Goal: Find specific page/section: Find specific page/section

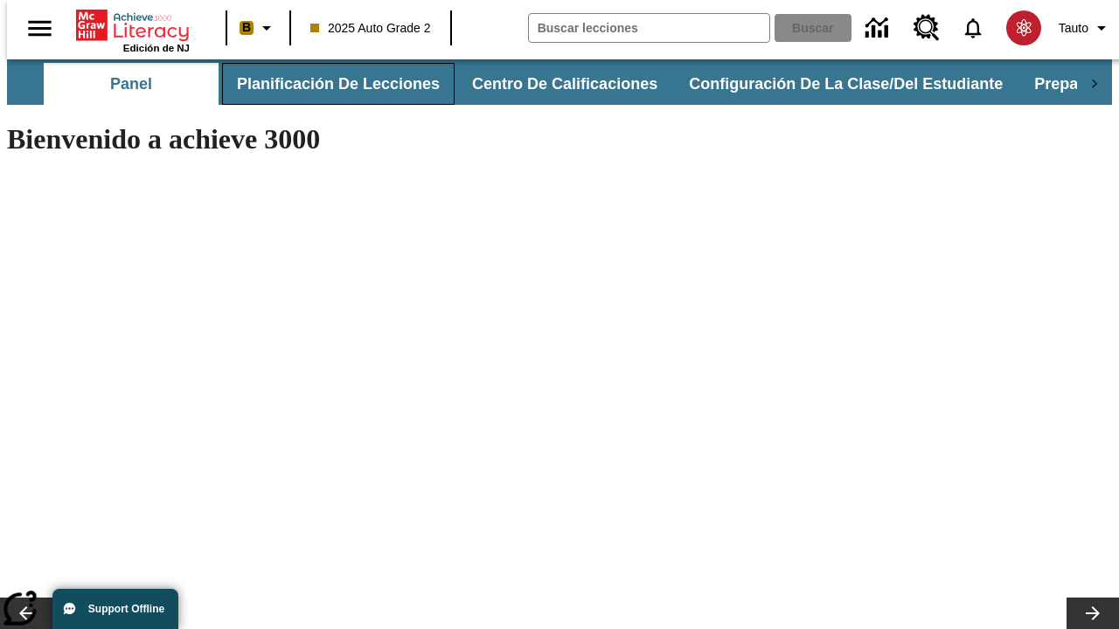
click at [328, 84] on button "Planificación de lecciones" at bounding box center [338, 84] width 232 height 42
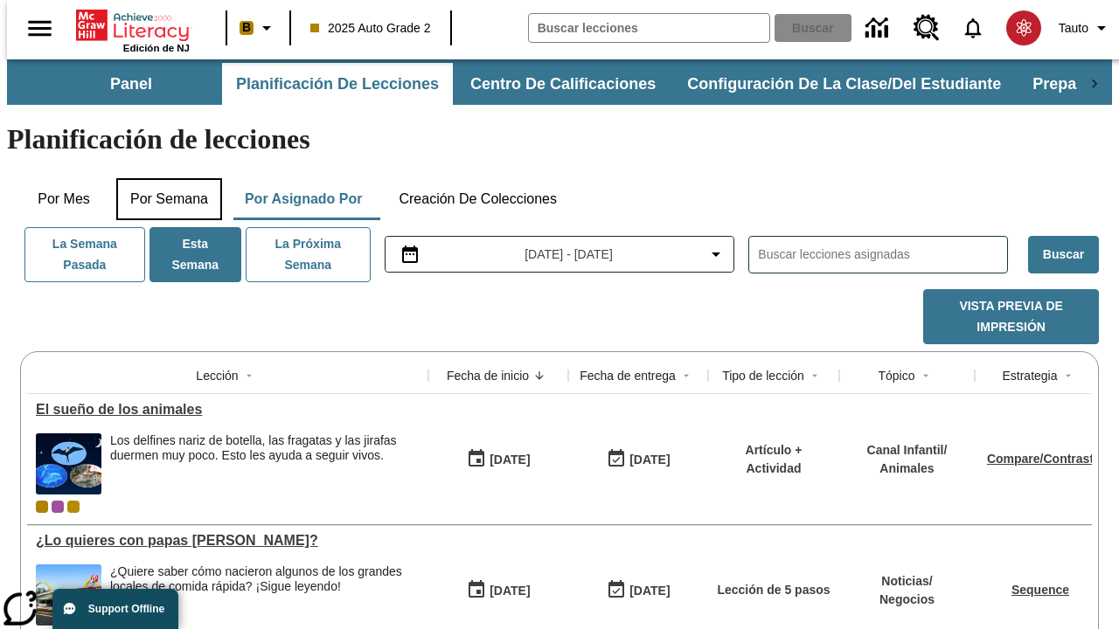
click at [163, 178] on button "Por semana" at bounding box center [169, 199] width 106 height 42
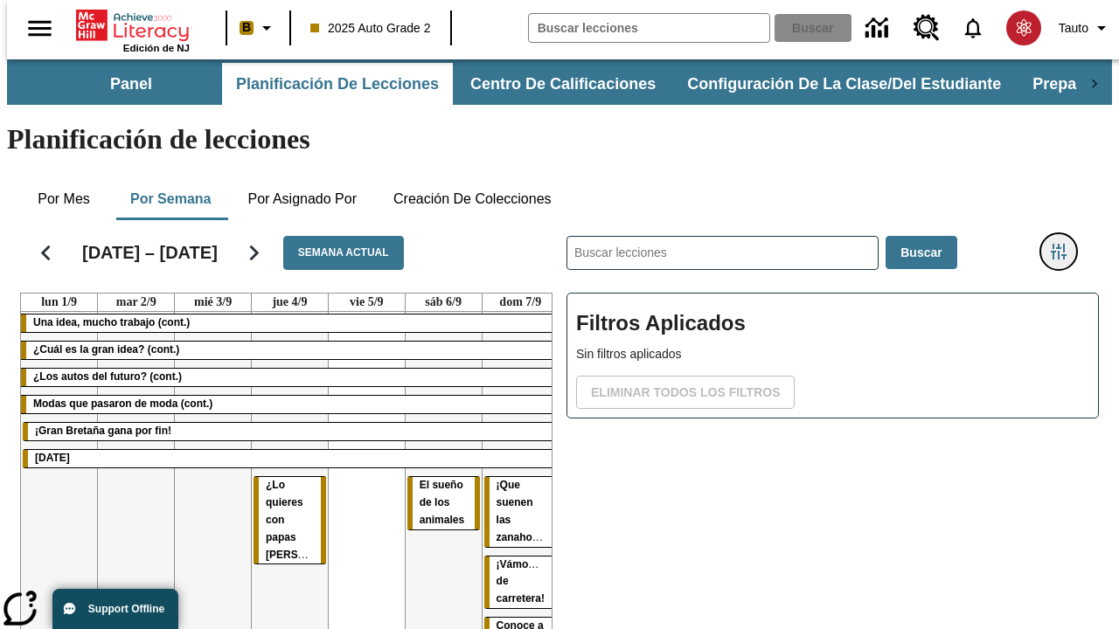
click at [1064, 244] on icon "Menú lateral de filtros" at bounding box center [1058, 252] width 16 height 16
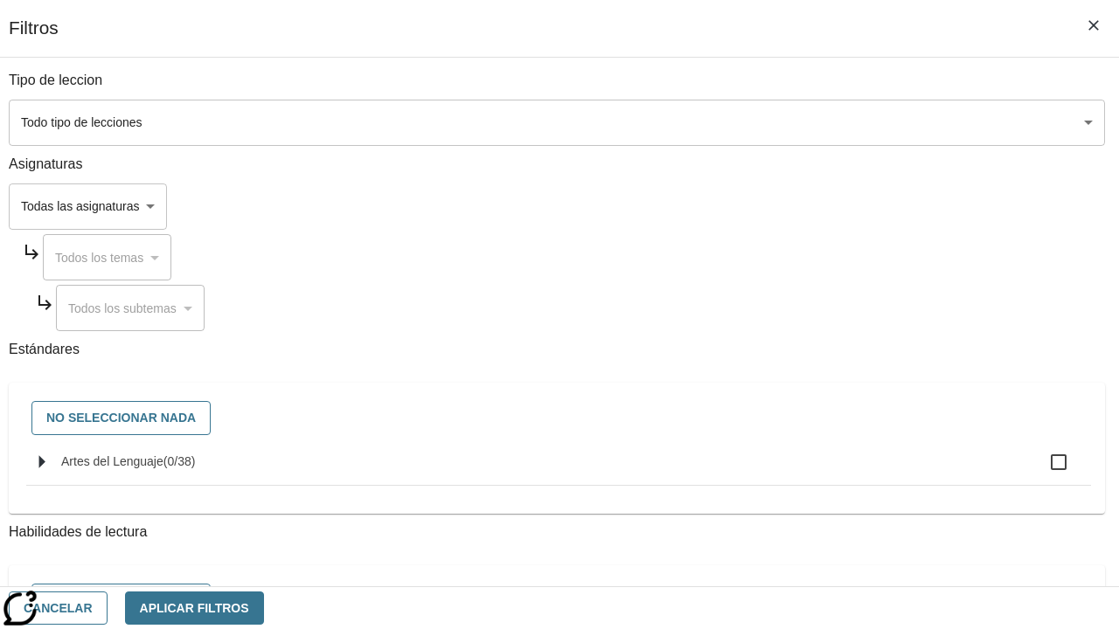
click at [771, 206] on body "Saltar al contenido principal Edición de NJ B 2025 Auto Grade 2 Buscar 0 Tauto …" at bounding box center [559, 432] width 1105 height 747
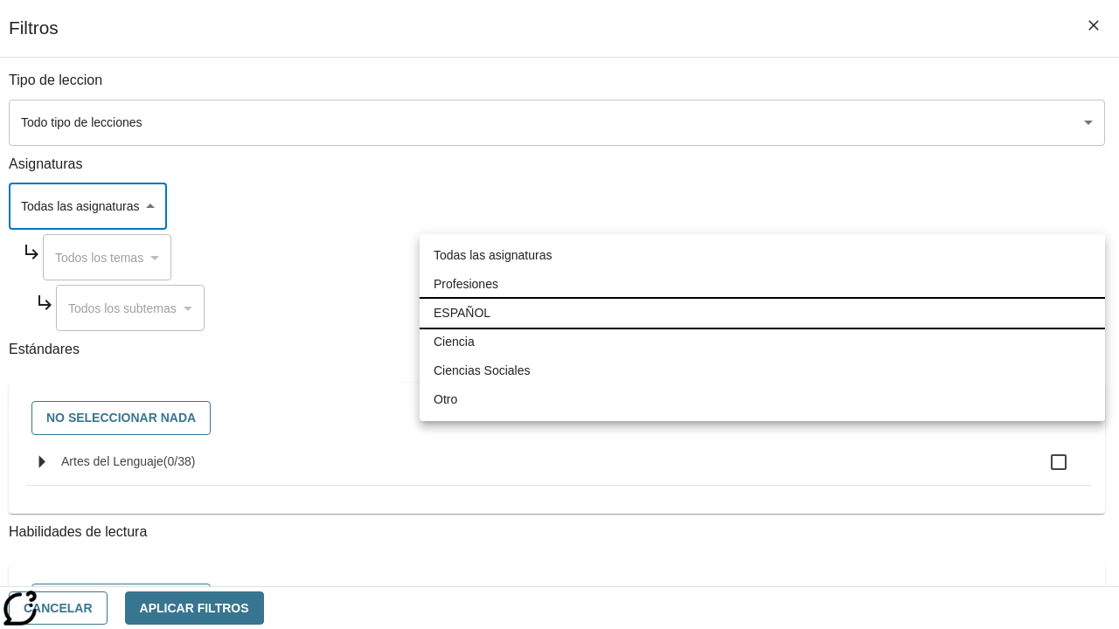
click at [762, 313] on li "ESPAÑOL" at bounding box center [761, 313] width 685 height 29
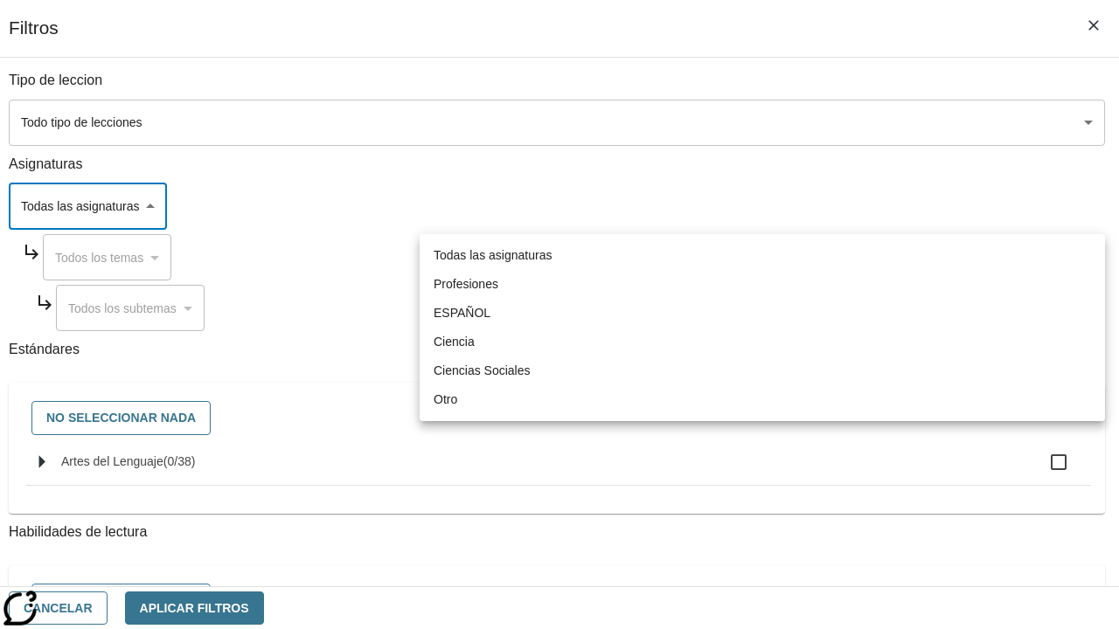
type input "1"
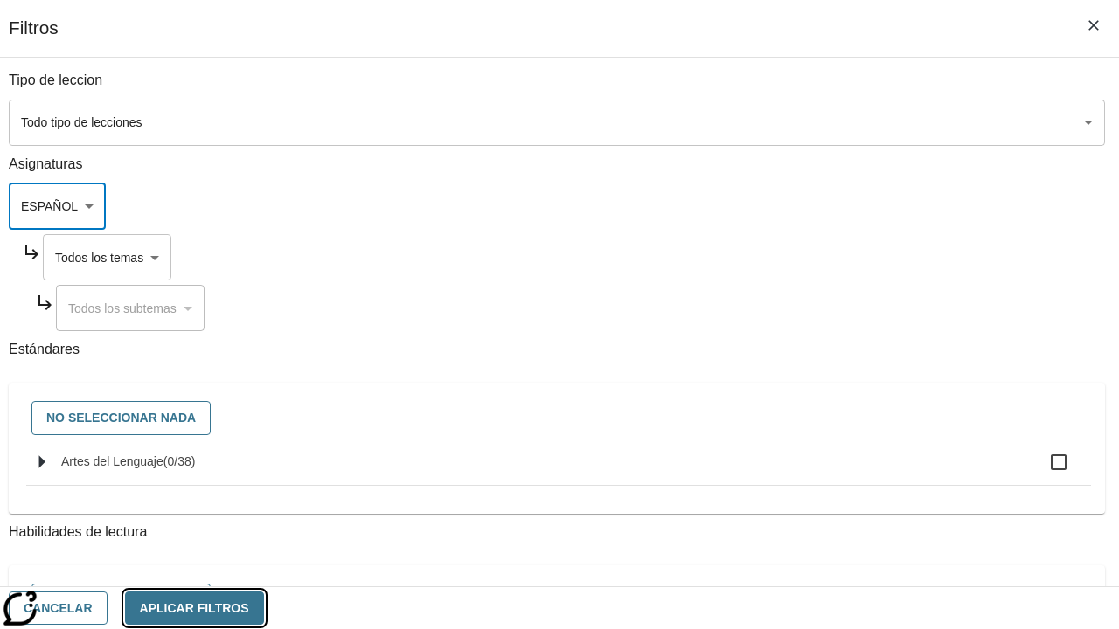
click at [264, 607] on button "Aplicar Filtros" at bounding box center [194, 609] width 139 height 34
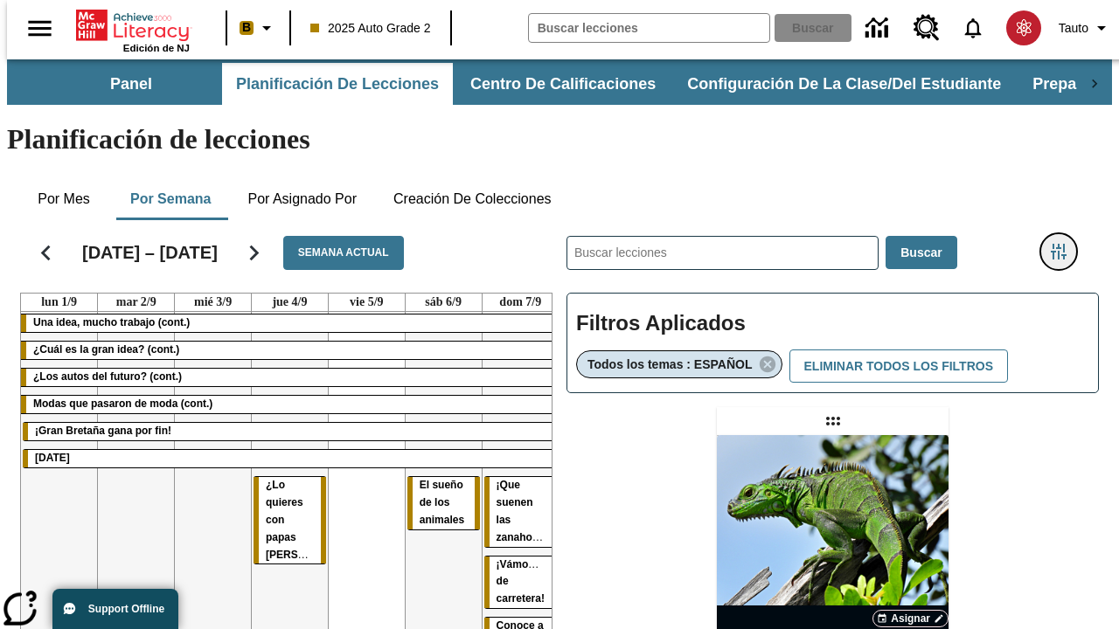
click at [1064, 244] on icon "Menú lateral de filtros" at bounding box center [1058, 252] width 16 height 16
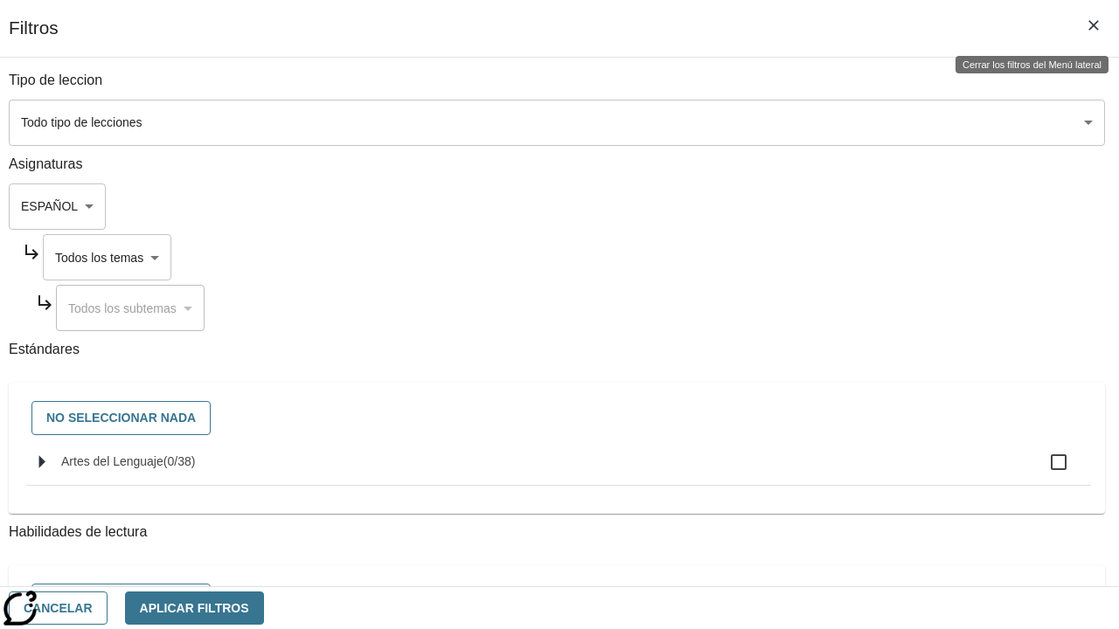
click at [787, 257] on body "Saltar al contenido principal Edición de NJ B 2025 Auto Grade 2 Buscar 0 Tauto …" at bounding box center [559, 514] width 1105 height 911
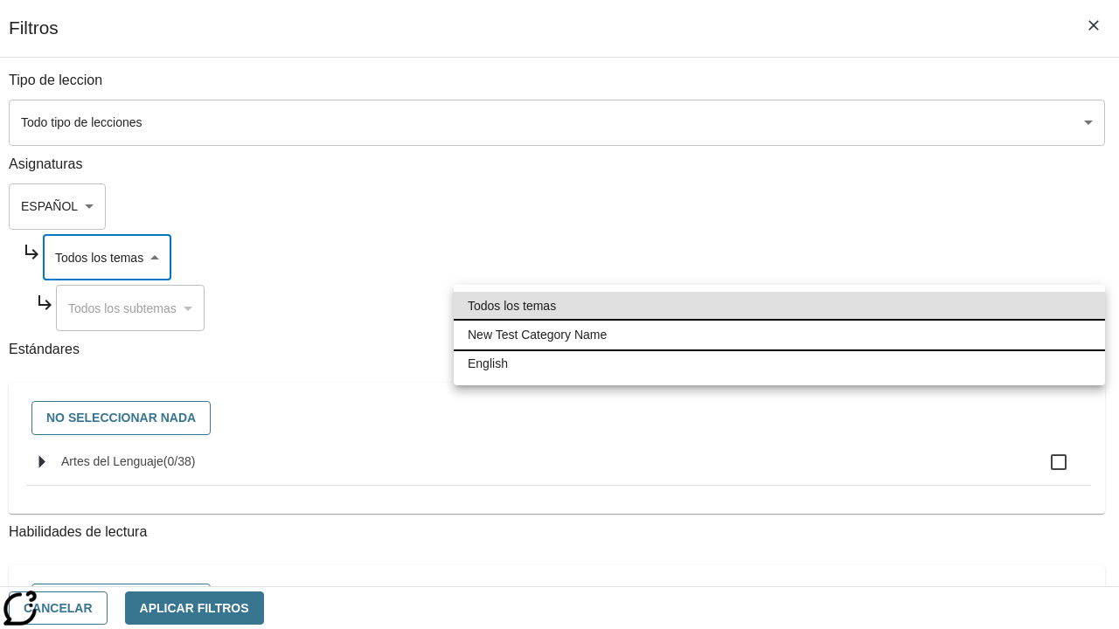
click at [779, 335] on li "New Test Category Name" at bounding box center [779, 335] width 651 height 29
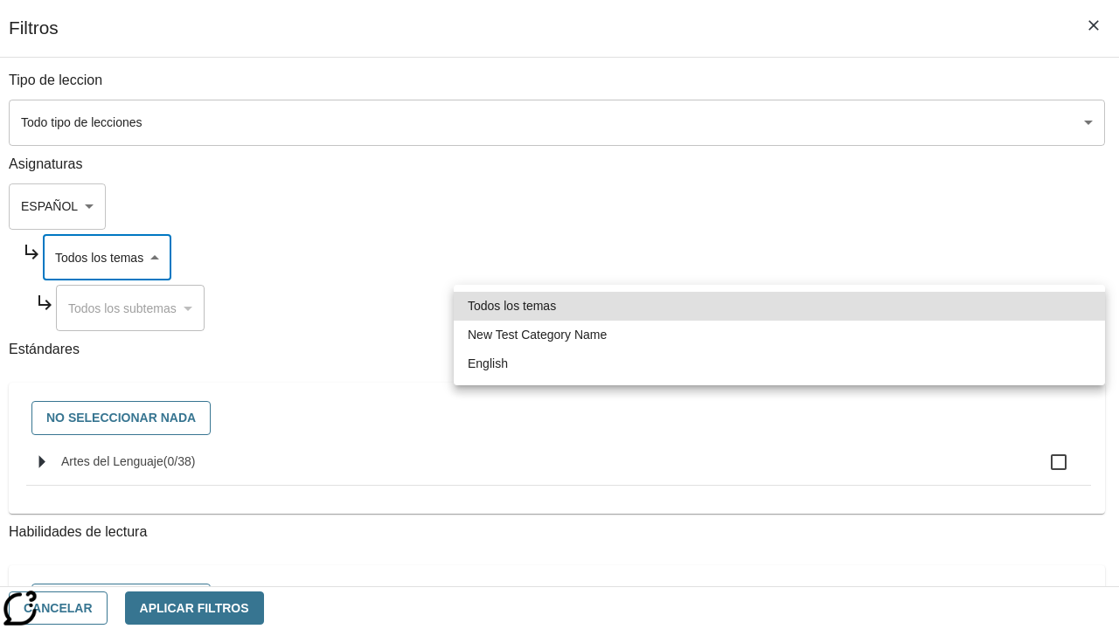
type input "265"
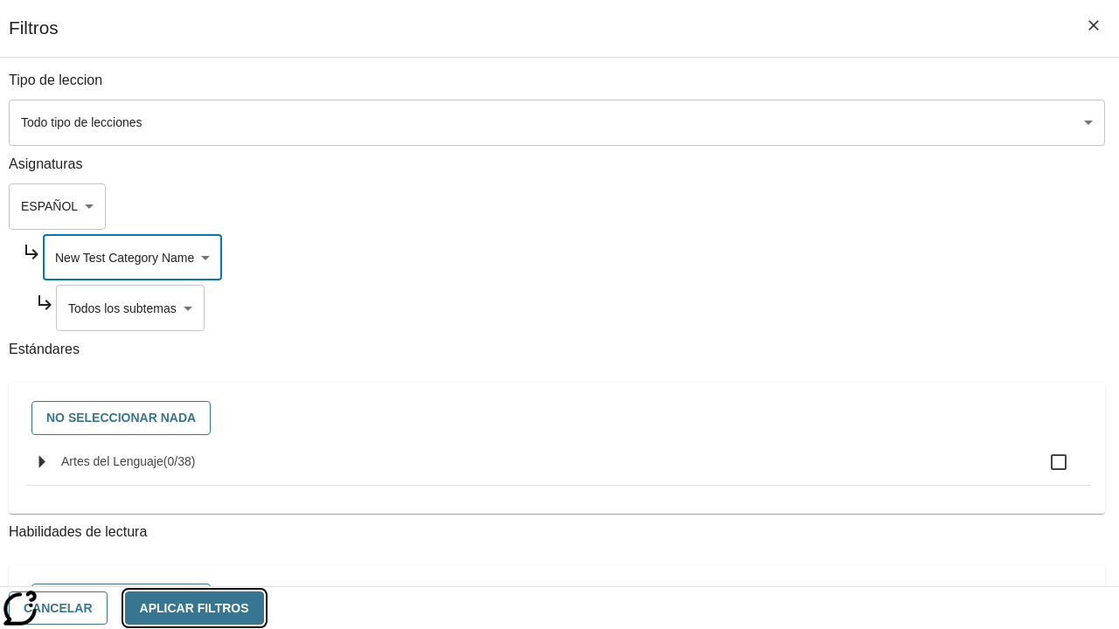
click at [264, 607] on button "Aplicar Filtros" at bounding box center [194, 609] width 139 height 34
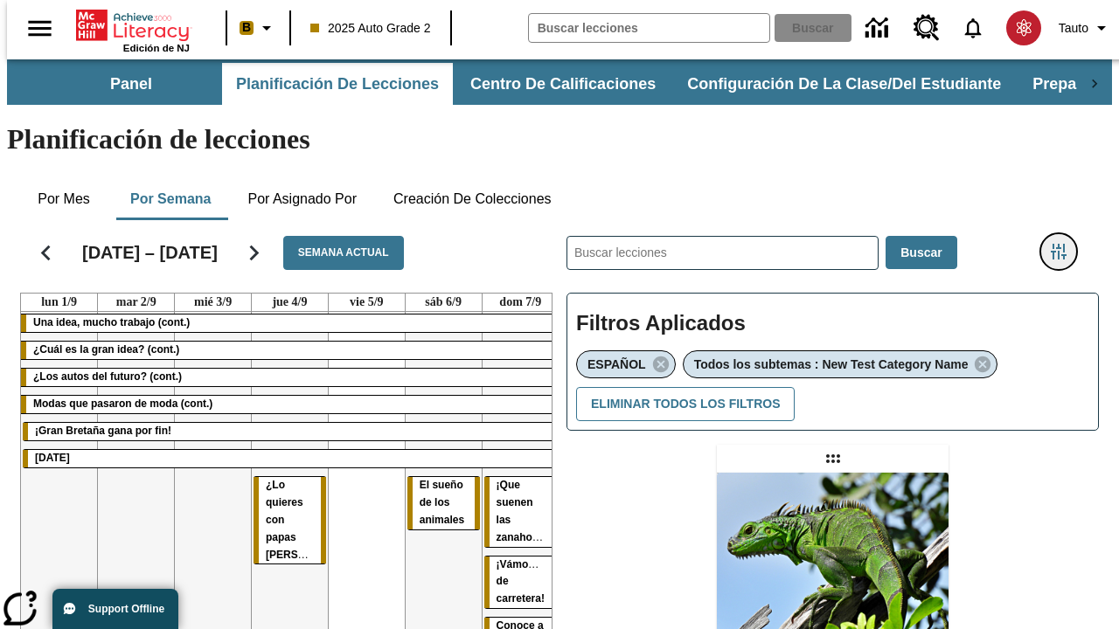
click at [1064, 244] on icon "Menú lateral de filtros" at bounding box center [1058, 252] width 16 height 16
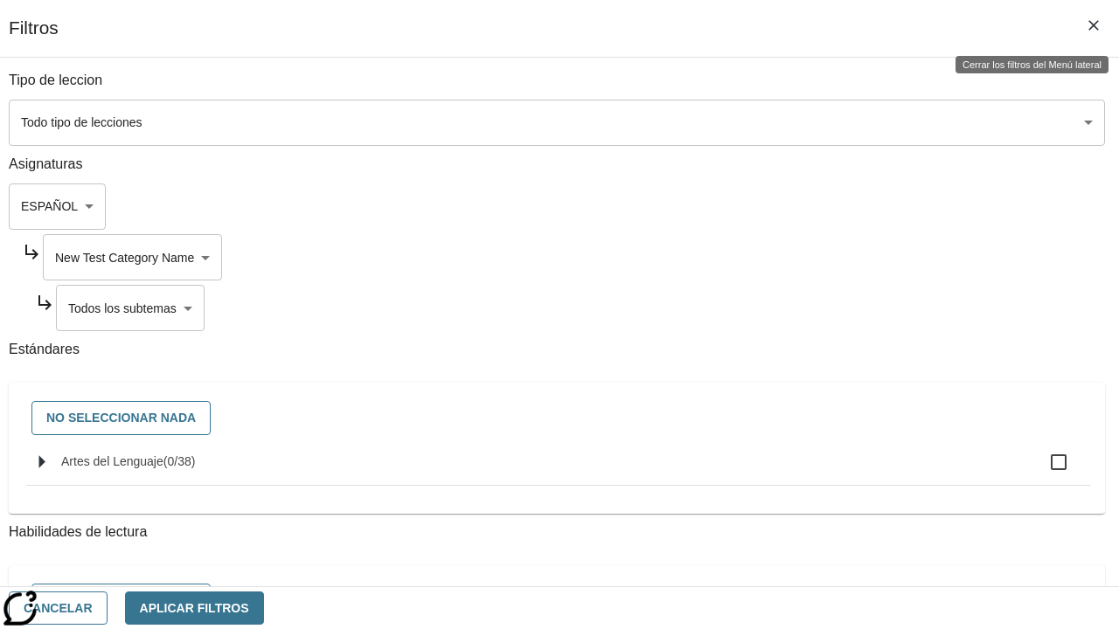
click at [794, 308] on body "Saltar al contenido principal Edición de NJ B 2025 Auto Grade 2 Buscar 0 Tauto …" at bounding box center [559, 533] width 1105 height 949
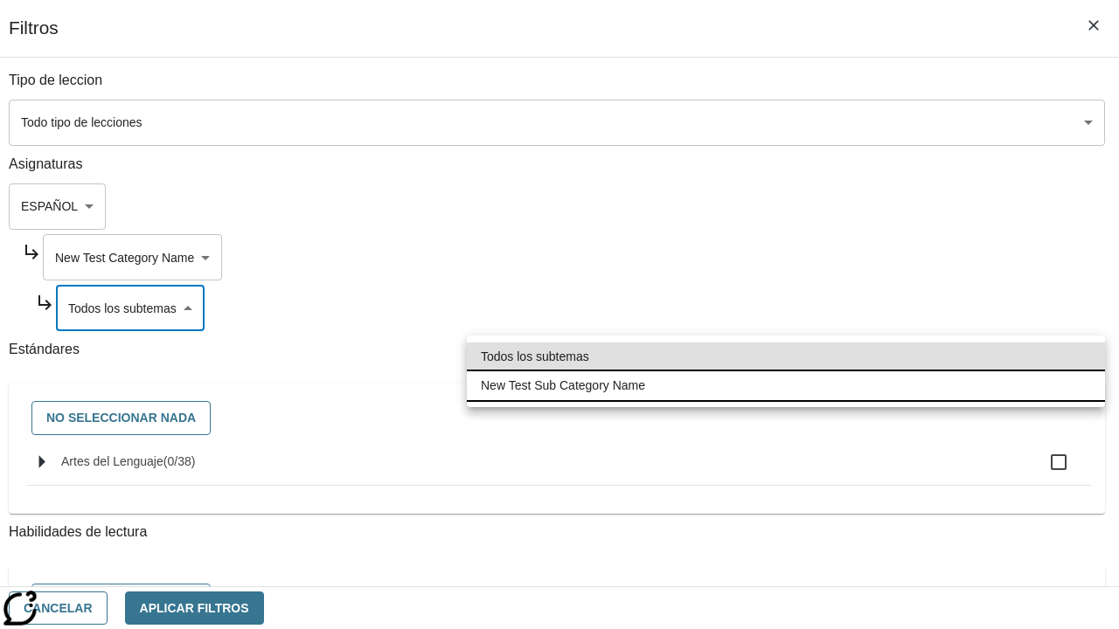
click at [786, 385] on li "New Test Sub Category Name" at bounding box center [786, 385] width 638 height 29
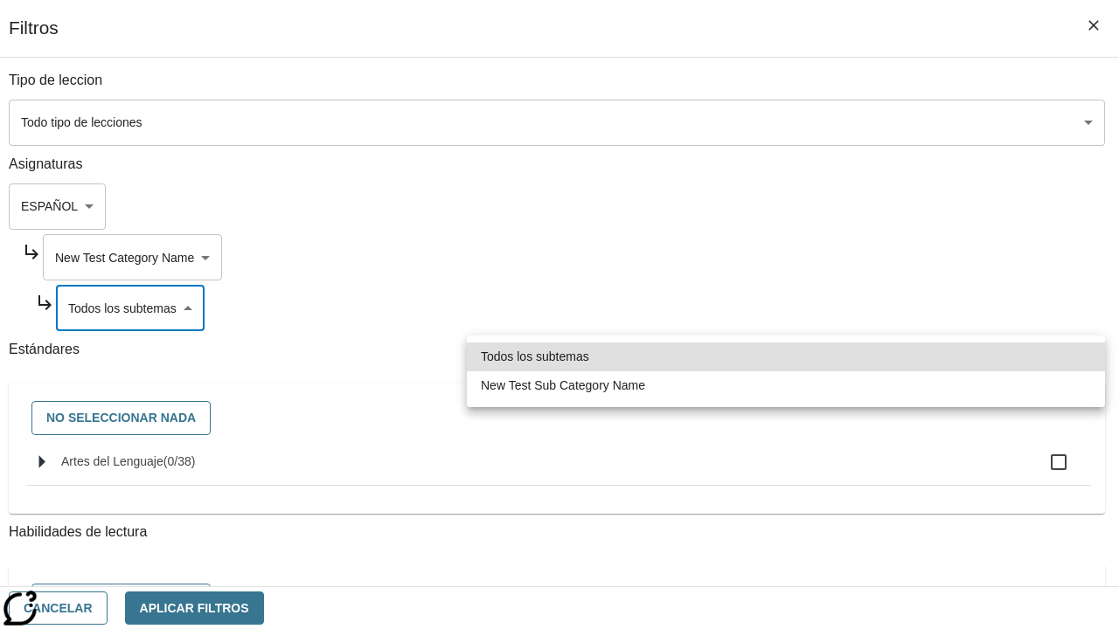
type input "2232"
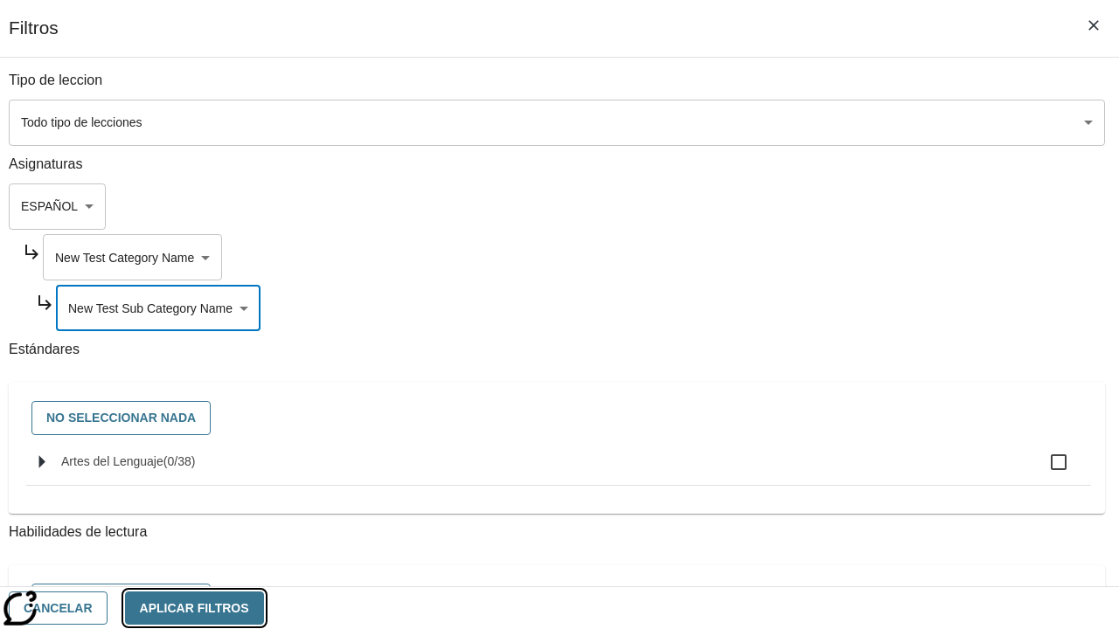
click at [264, 607] on button "Aplicar Filtros" at bounding box center [194, 609] width 139 height 34
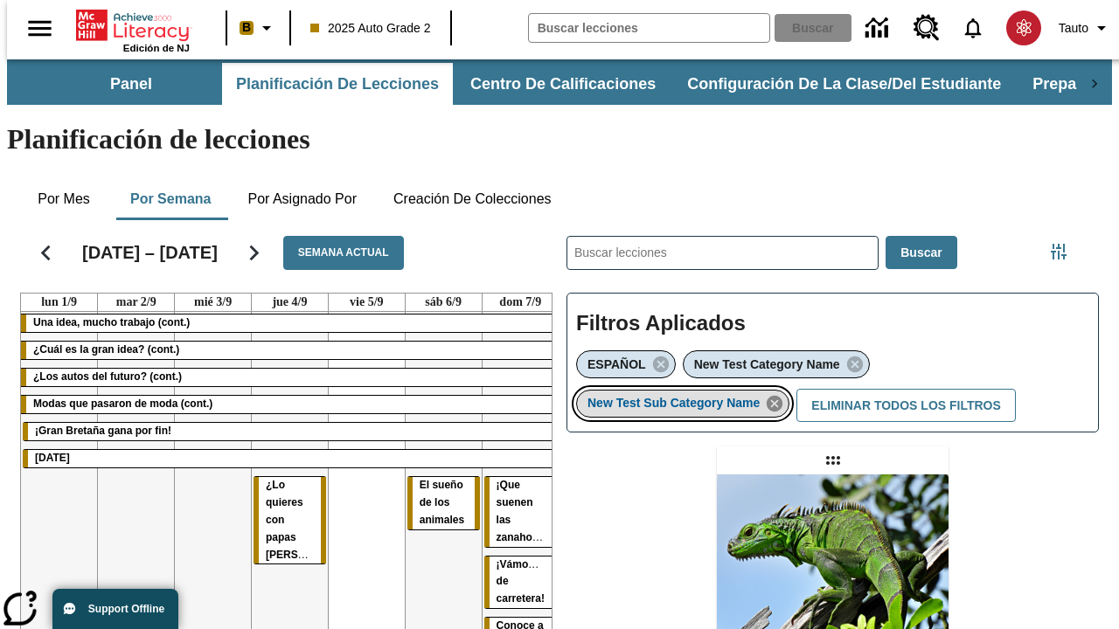
click at [779, 394] on icon "Eliminar New Test Sub Category Name el ítem seleccionado del filtro" at bounding box center [774, 403] width 19 height 19
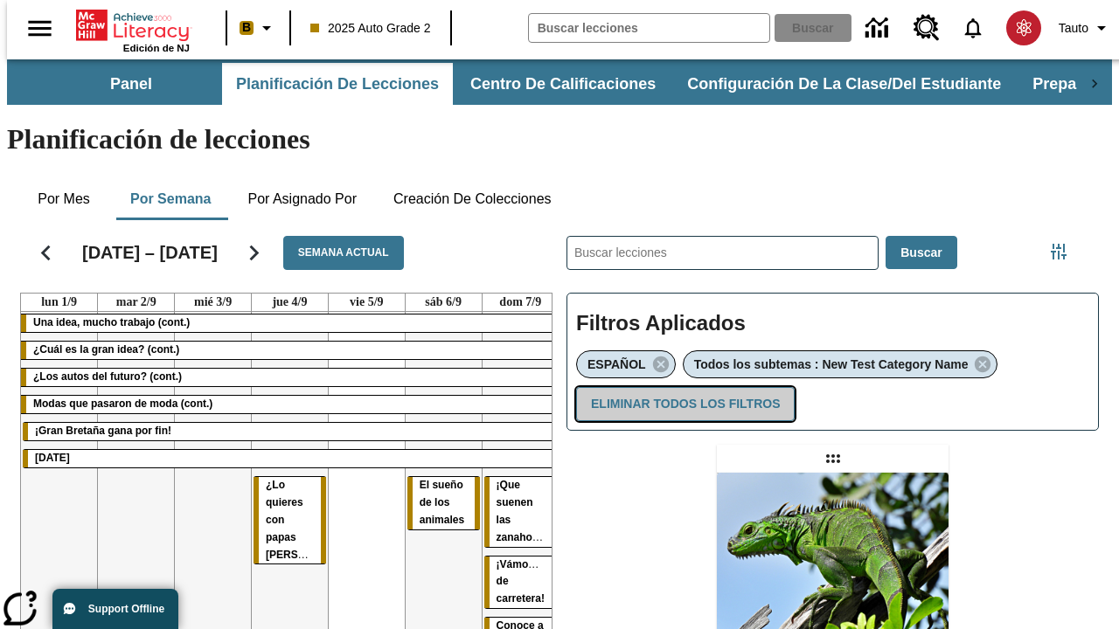
click at [682, 387] on button "Eliminar todos los filtros" at bounding box center [685, 404] width 218 height 34
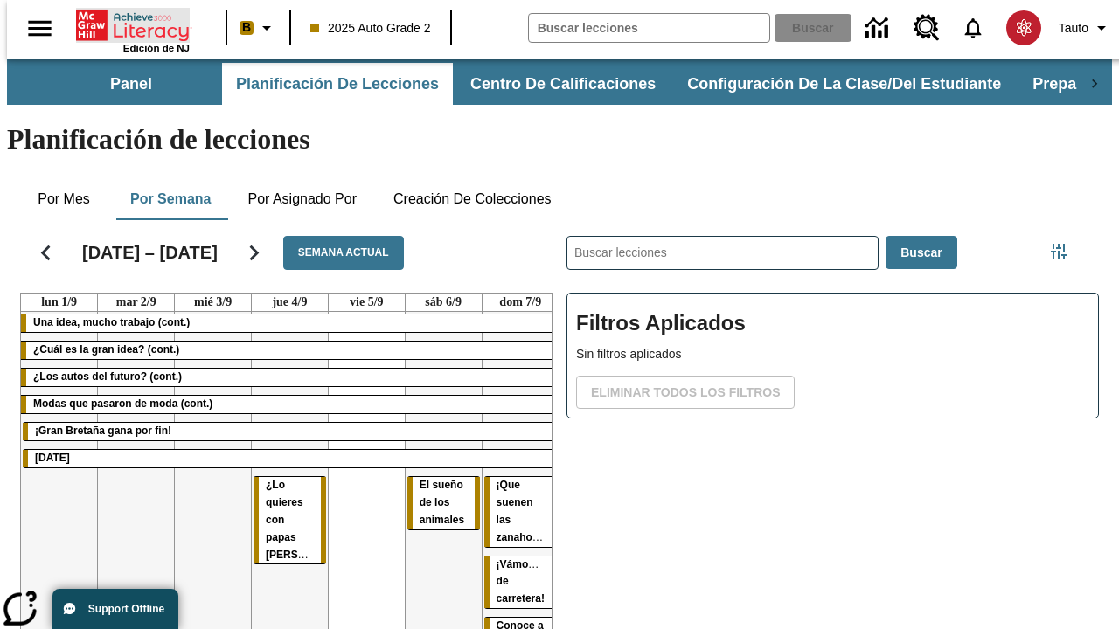
click at [126, 24] on icon "Portada" at bounding box center [134, 25] width 116 height 35
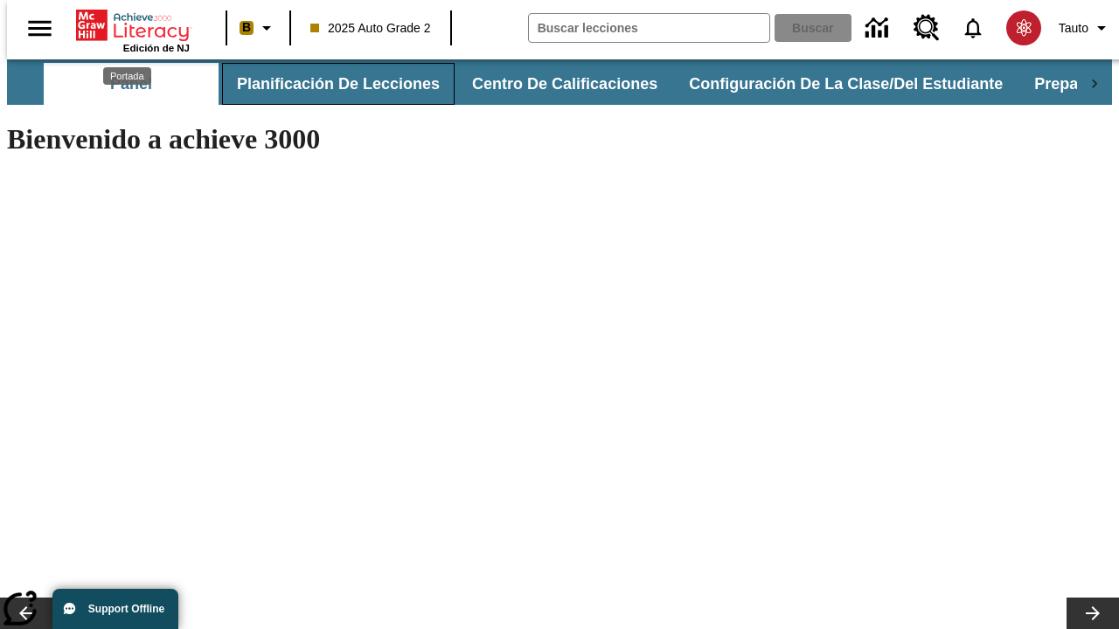
click at [328, 84] on button "Planificación de lecciones" at bounding box center [338, 84] width 232 height 42
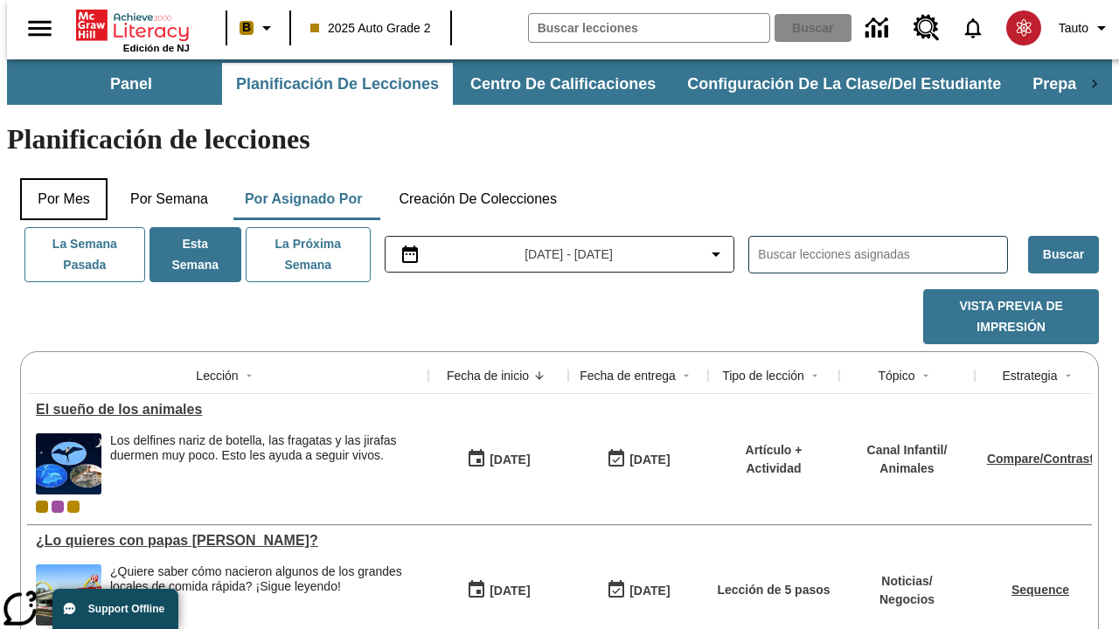
click at [57, 178] on button "Por mes" at bounding box center [63, 199] width 87 height 42
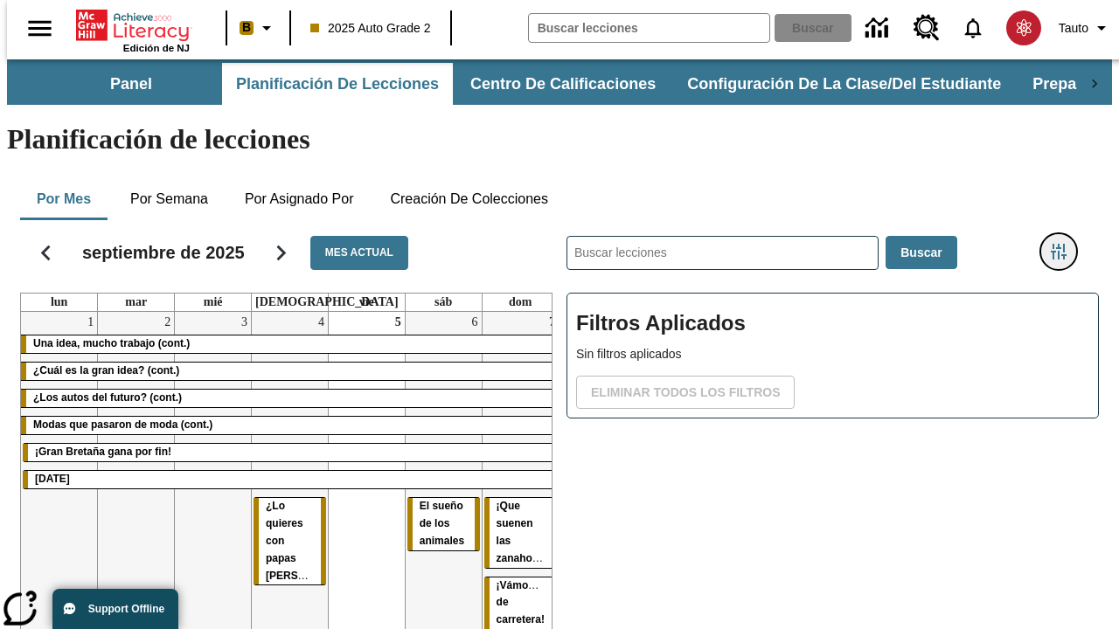
click at [1064, 244] on icon "Menú lateral de filtros" at bounding box center [1058, 252] width 16 height 16
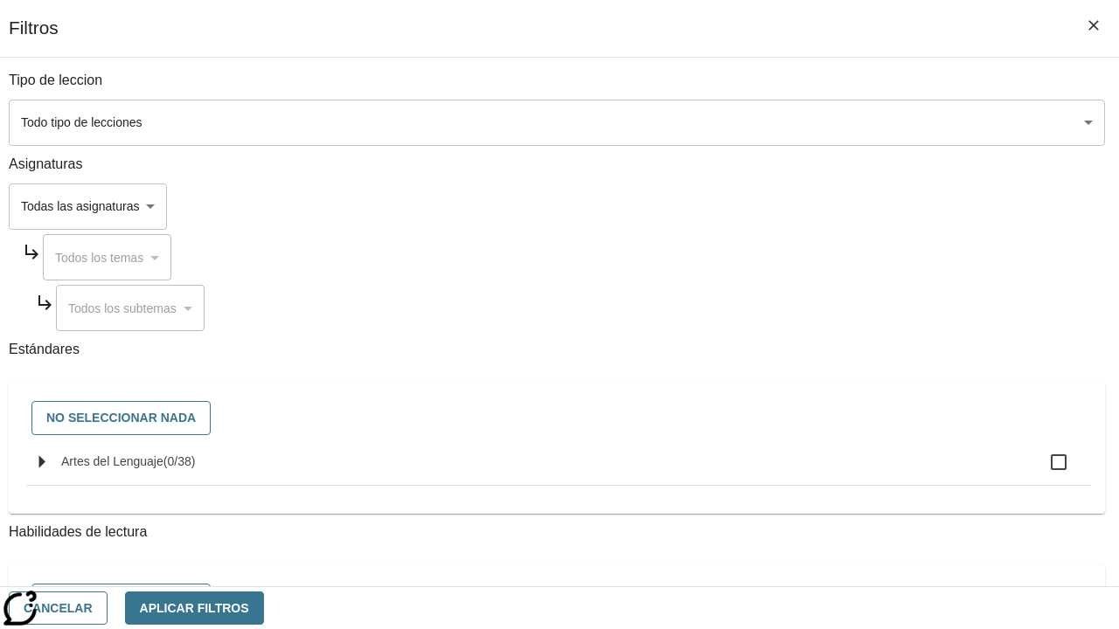
click at [771, 206] on body "Saltar al contenido principal Edición de NJ B 2025 Auto Grade 2 Buscar 0 Tauto …" at bounding box center [559, 432] width 1105 height 747
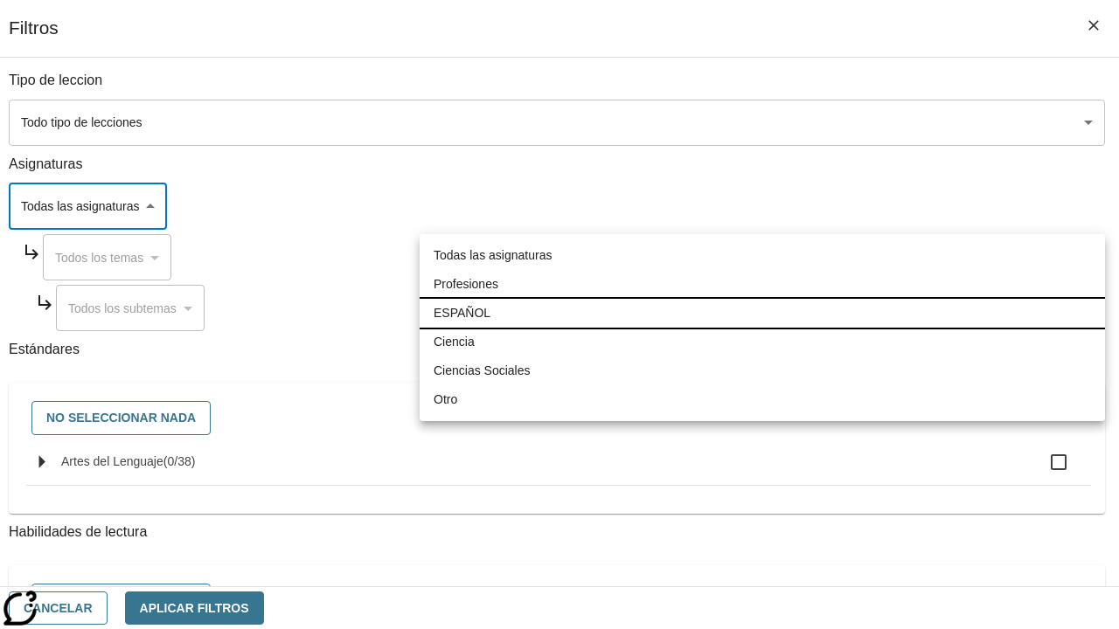
click at [762, 313] on li "ESPAÑOL" at bounding box center [761, 313] width 685 height 29
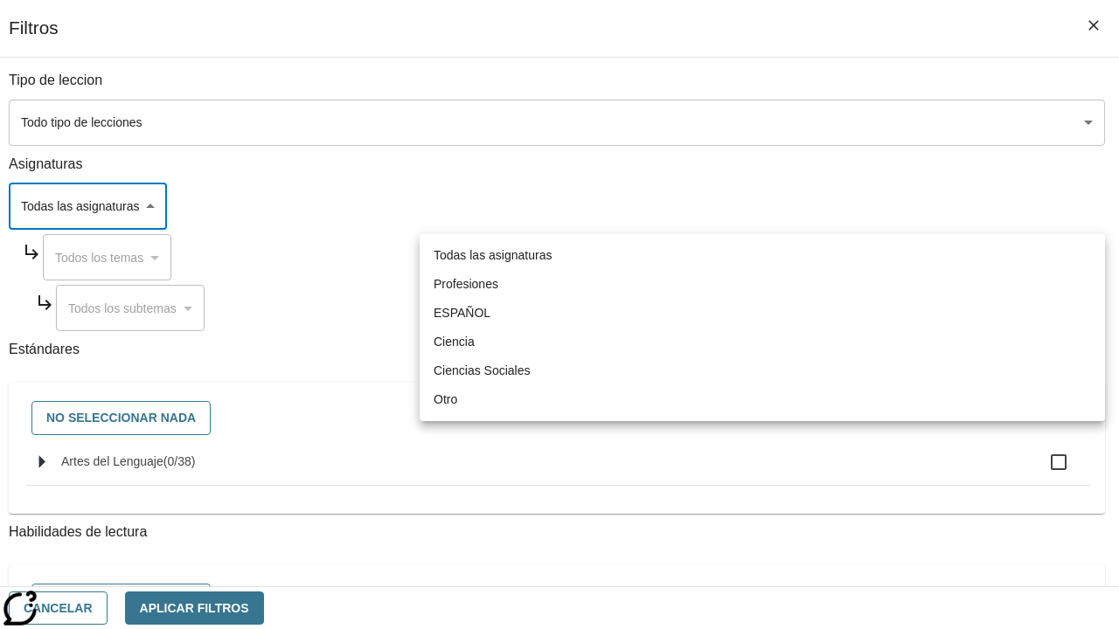
type input "1"
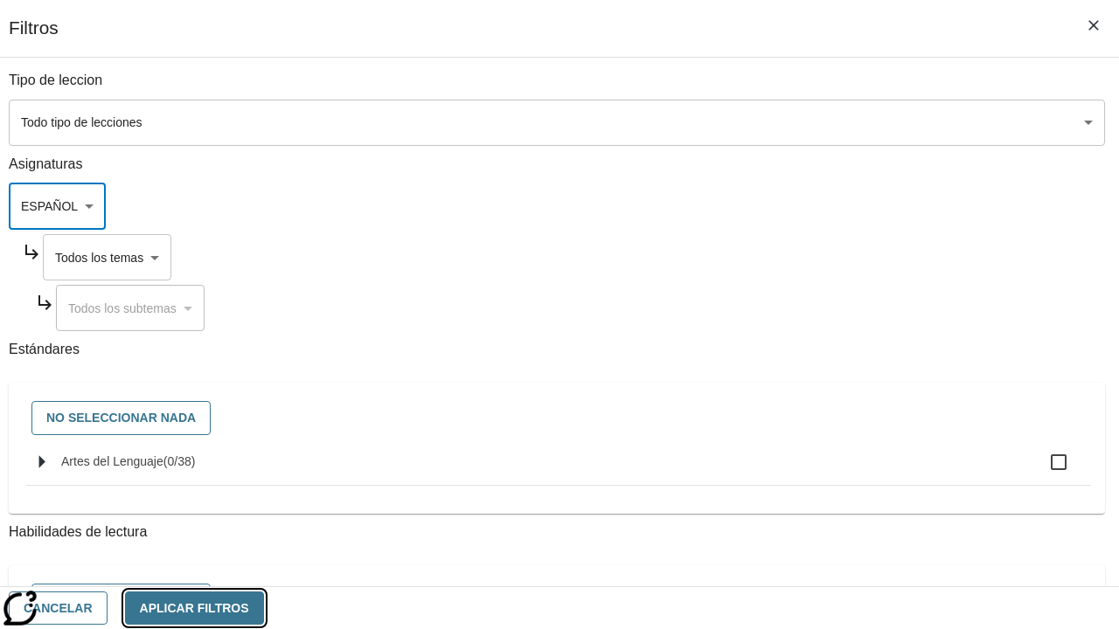
click at [264, 607] on button "Aplicar Filtros" at bounding box center [194, 609] width 139 height 34
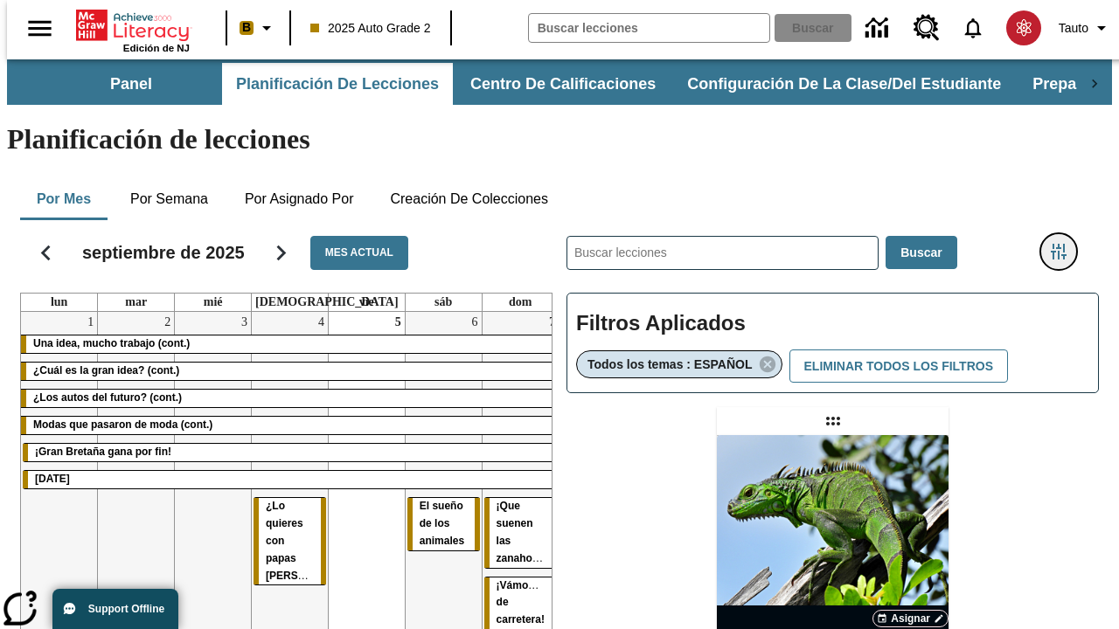
click at [1064, 244] on icon "Menú lateral de filtros" at bounding box center [1058, 252] width 16 height 16
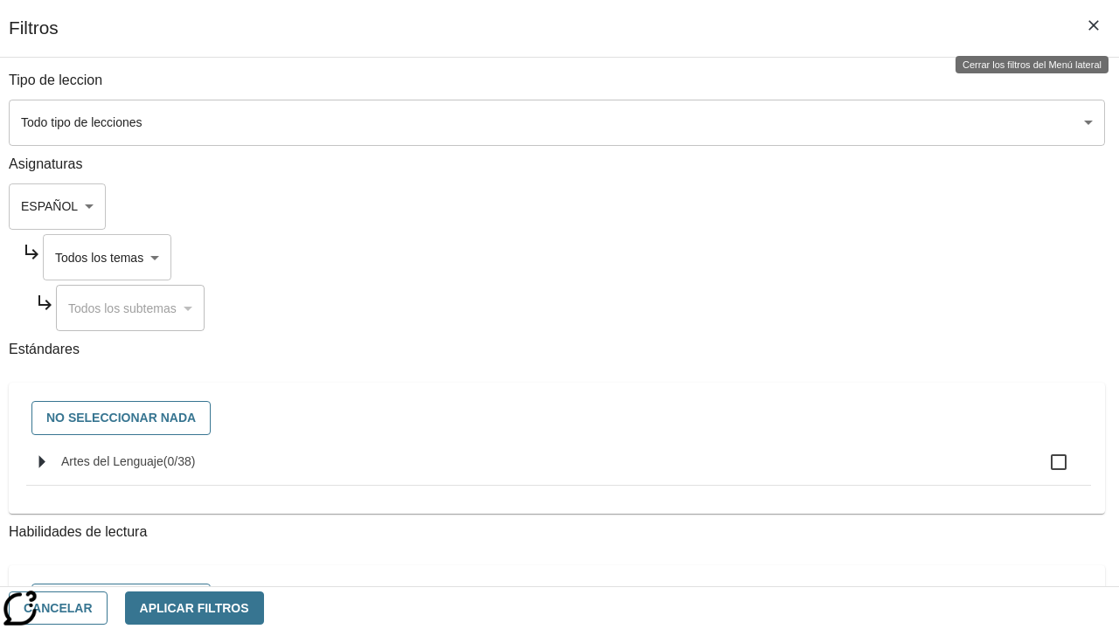
click at [787, 257] on body "Saltar al contenido principal Edición de NJ B 2025 Auto Grade 2 Buscar 0 Tauto …" at bounding box center [559, 514] width 1105 height 911
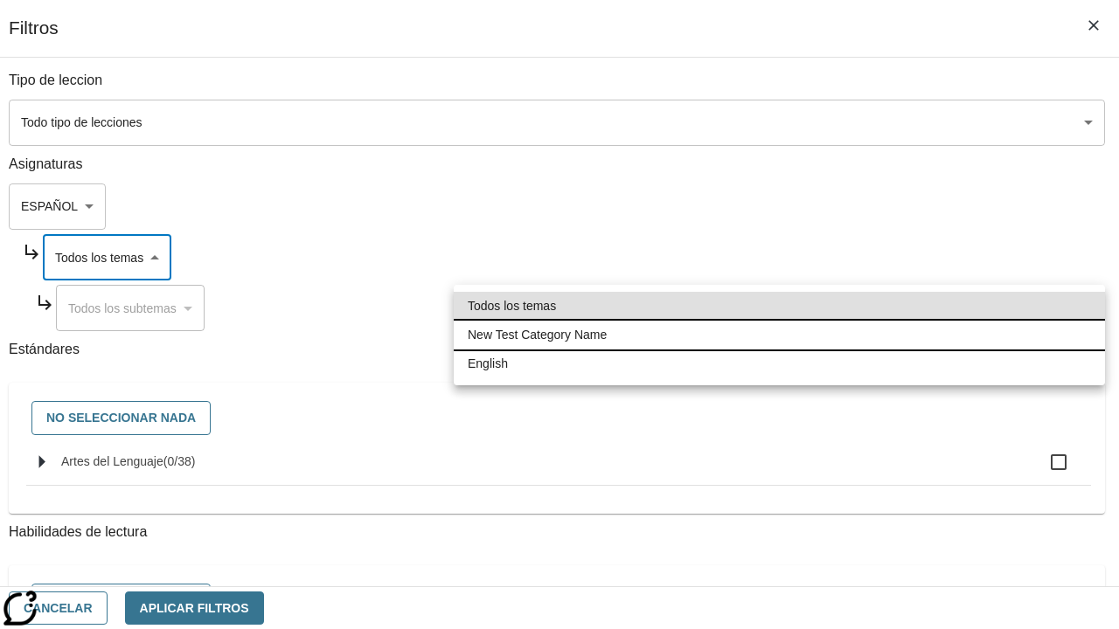
click at [779, 335] on li "New Test Category Name" at bounding box center [779, 335] width 651 height 29
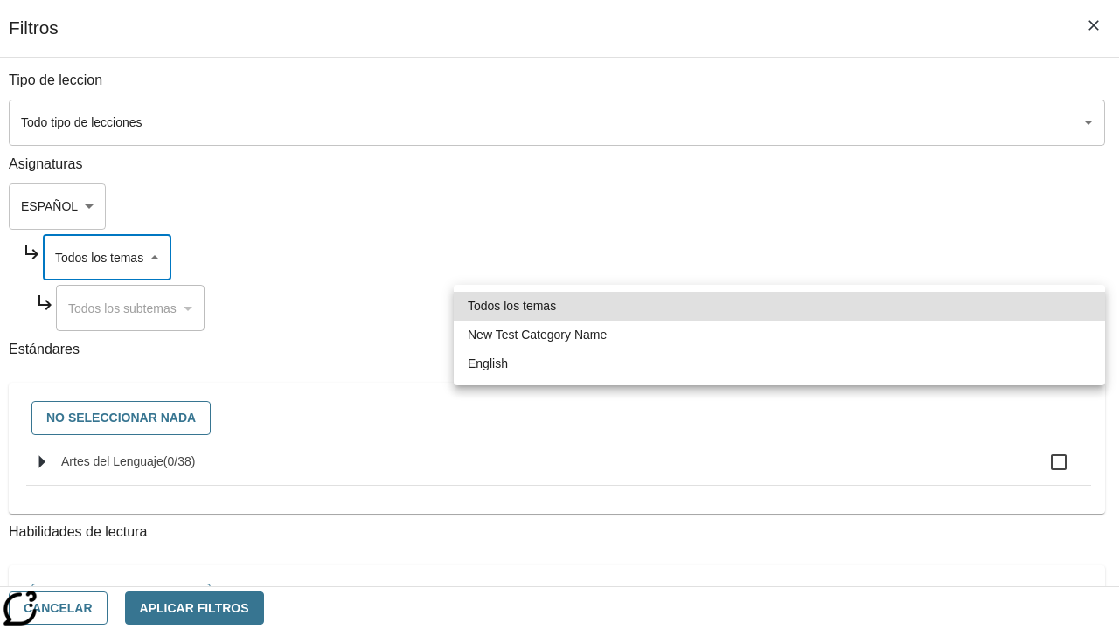
type input "265"
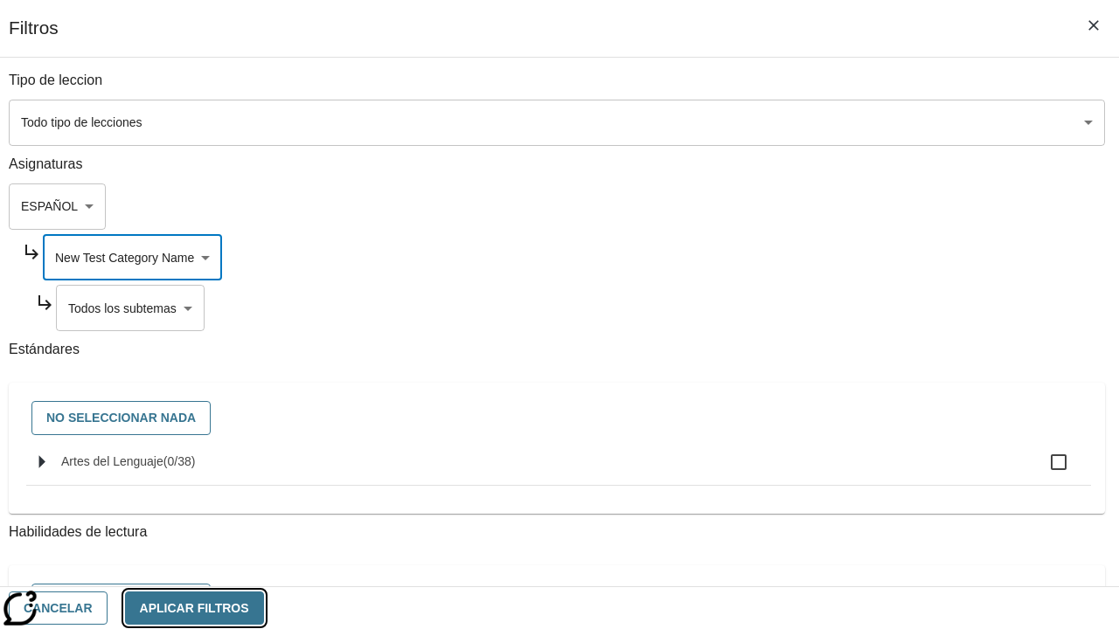
click at [264, 607] on button "Aplicar Filtros" at bounding box center [194, 609] width 139 height 34
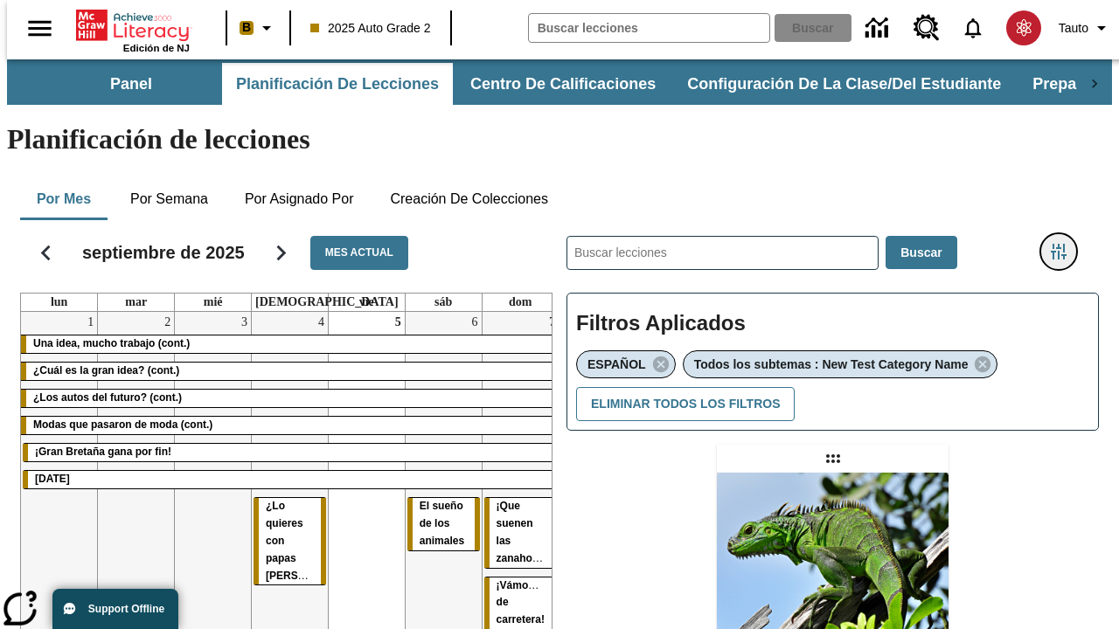
click at [1064, 244] on icon "Menú lateral de filtros" at bounding box center [1058, 252] width 16 height 16
